Goal: Information Seeking & Learning: Learn about a topic

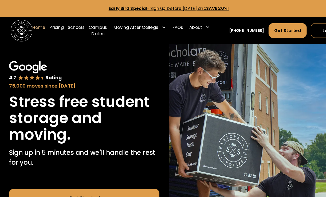
scroll to position [1, 0]
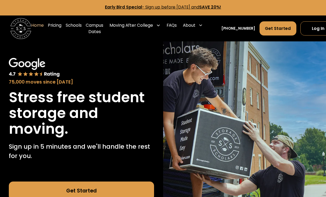
click at [198, 27] on icon at bounding box center [200, 25] width 4 height 4
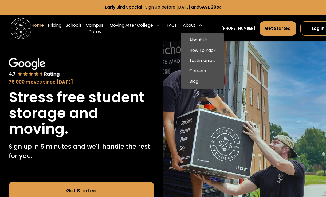
click at [207, 45] on link "How To Pack" at bounding box center [202, 50] width 39 height 10
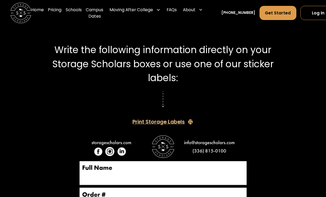
scroll to position [858, 0]
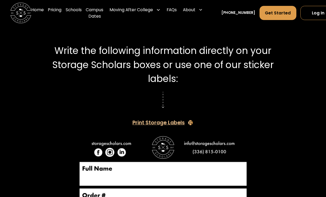
click at [195, 9] on div "About" at bounding box center [189, 10] width 13 height 6
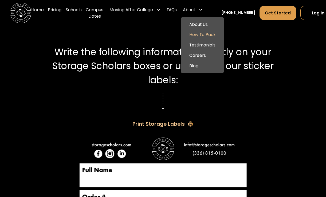
scroll to position [857, 0]
click at [204, 34] on link "How To Pack" at bounding box center [202, 35] width 39 height 10
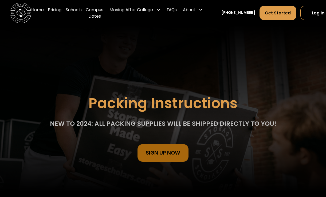
scroll to position [0, 3]
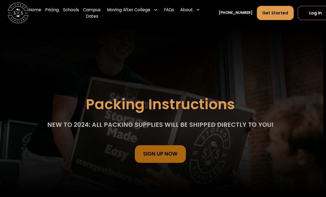
click at [198, 21] on div "About About Us How To Pack Testimonials Careers Blog" at bounding box center [190, 13] width 24 height 21
click at [191, 7] on div "About" at bounding box center [186, 10] width 13 height 6
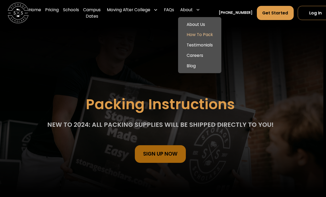
click at [194, 26] on link "About Us" at bounding box center [199, 24] width 39 height 10
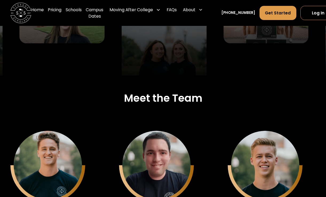
scroll to position [1230, 0]
click at [258, 154] on div "Matthew Gronberg Co-Founder - COO" at bounding box center [265, 165] width 68 height 68
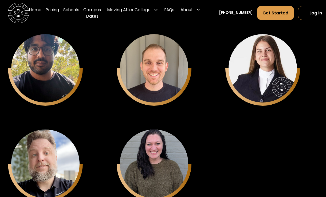
scroll to position [1804, 3]
